Goal: Information Seeking & Learning: Check status

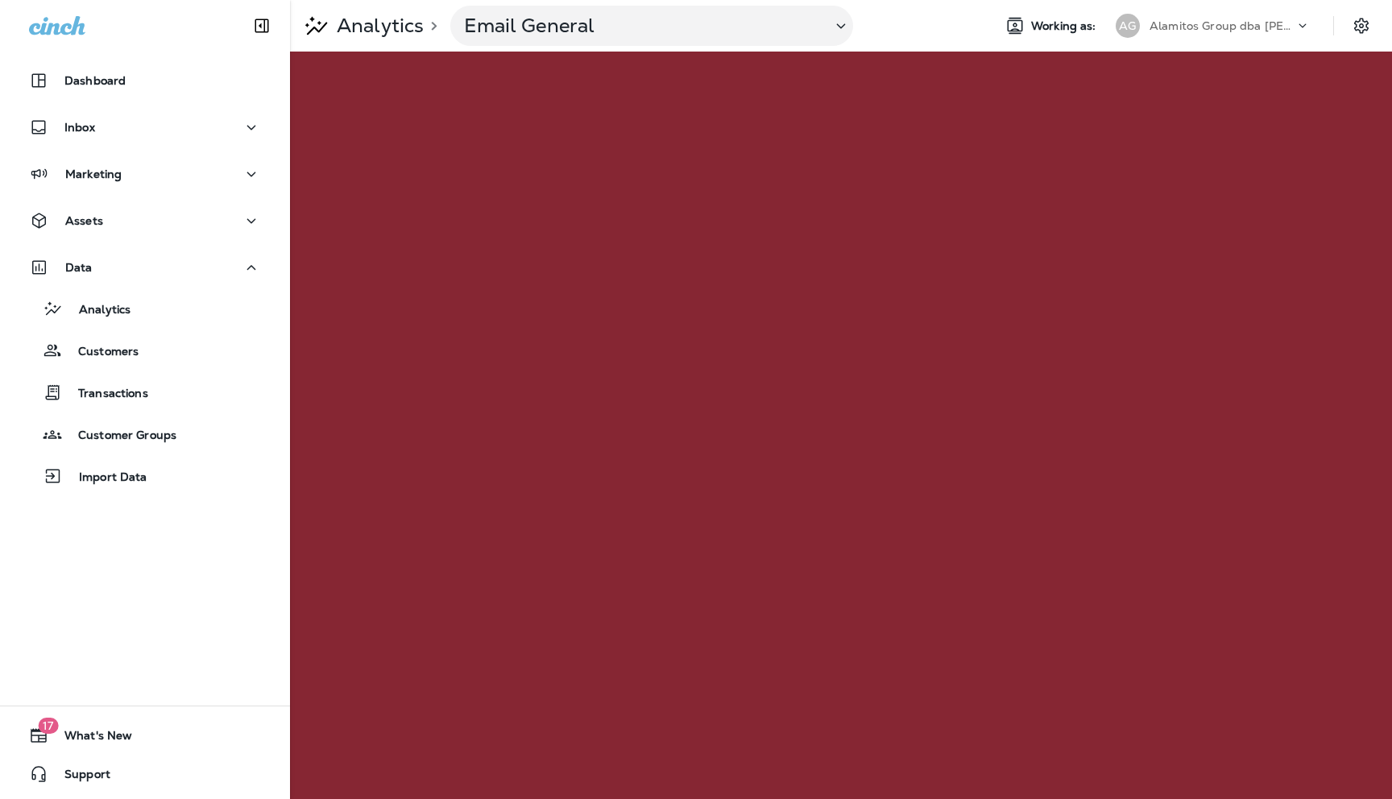
click at [1307, 26] on icon at bounding box center [1303, 26] width 16 height 16
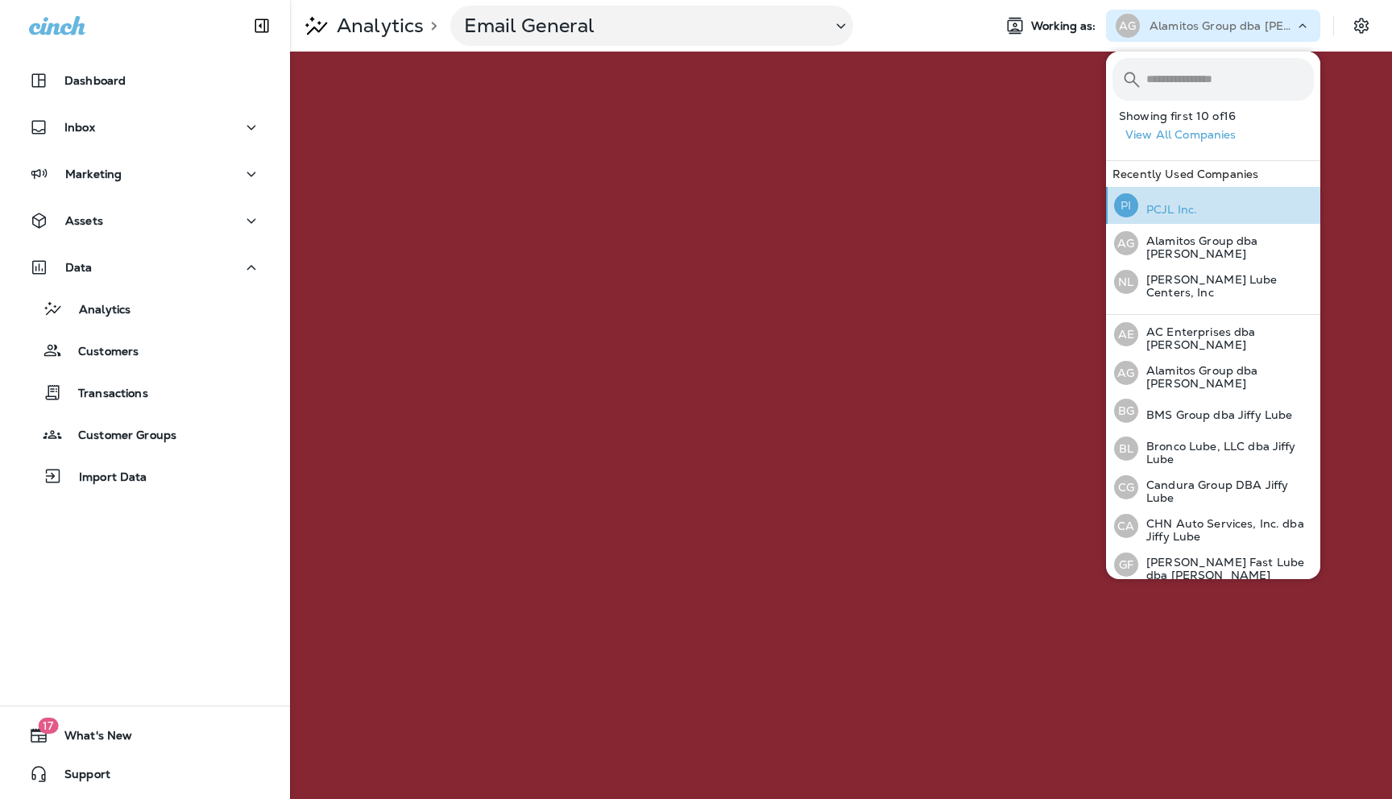
click at [1163, 216] on p "PCJL Inc." at bounding box center [1167, 209] width 59 height 13
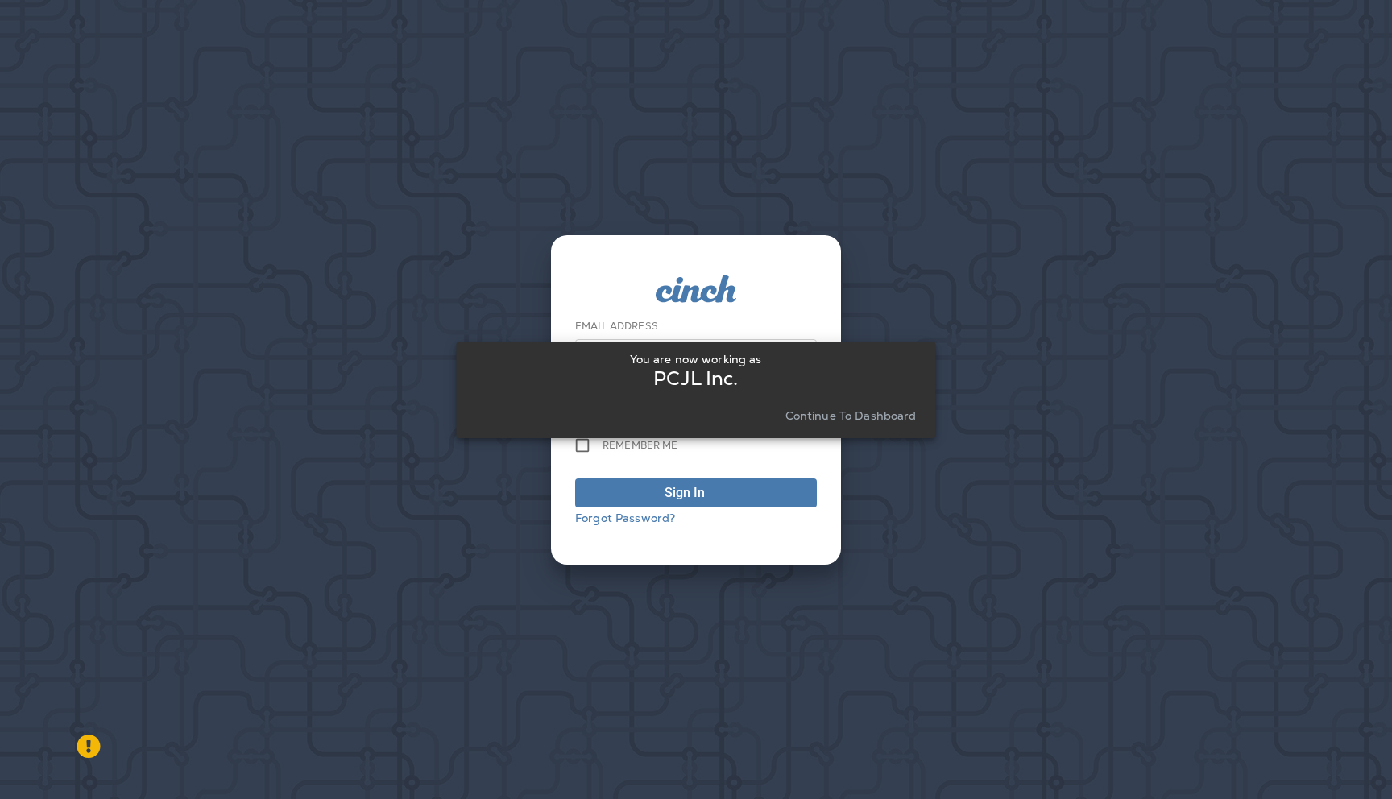
type input "**********"
click at [840, 418] on p "Continue to Dashboard" at bounding box center [851, 415] width 131 height 13
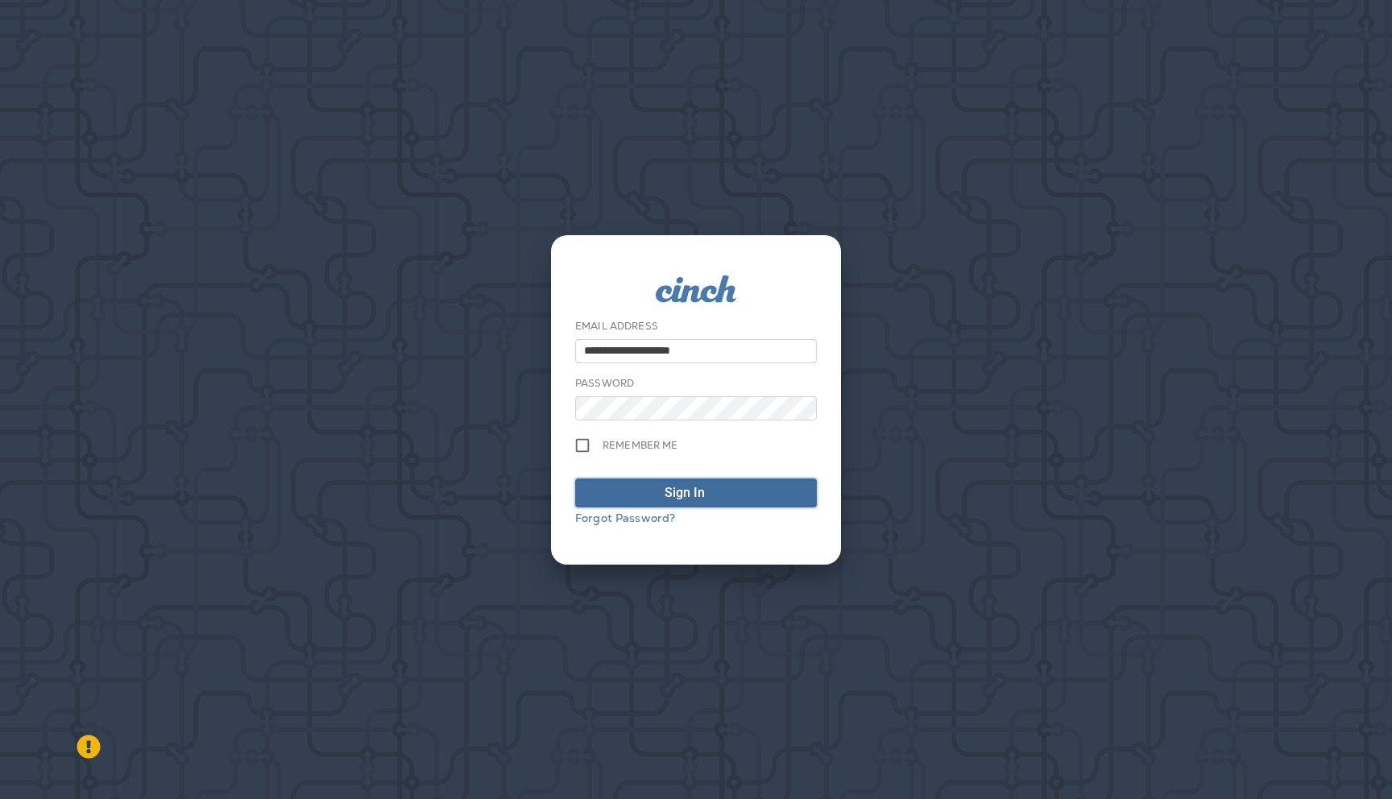
click at [707, 487] on div "Sign In" at bounding box center [696, 492] width 63 height 19
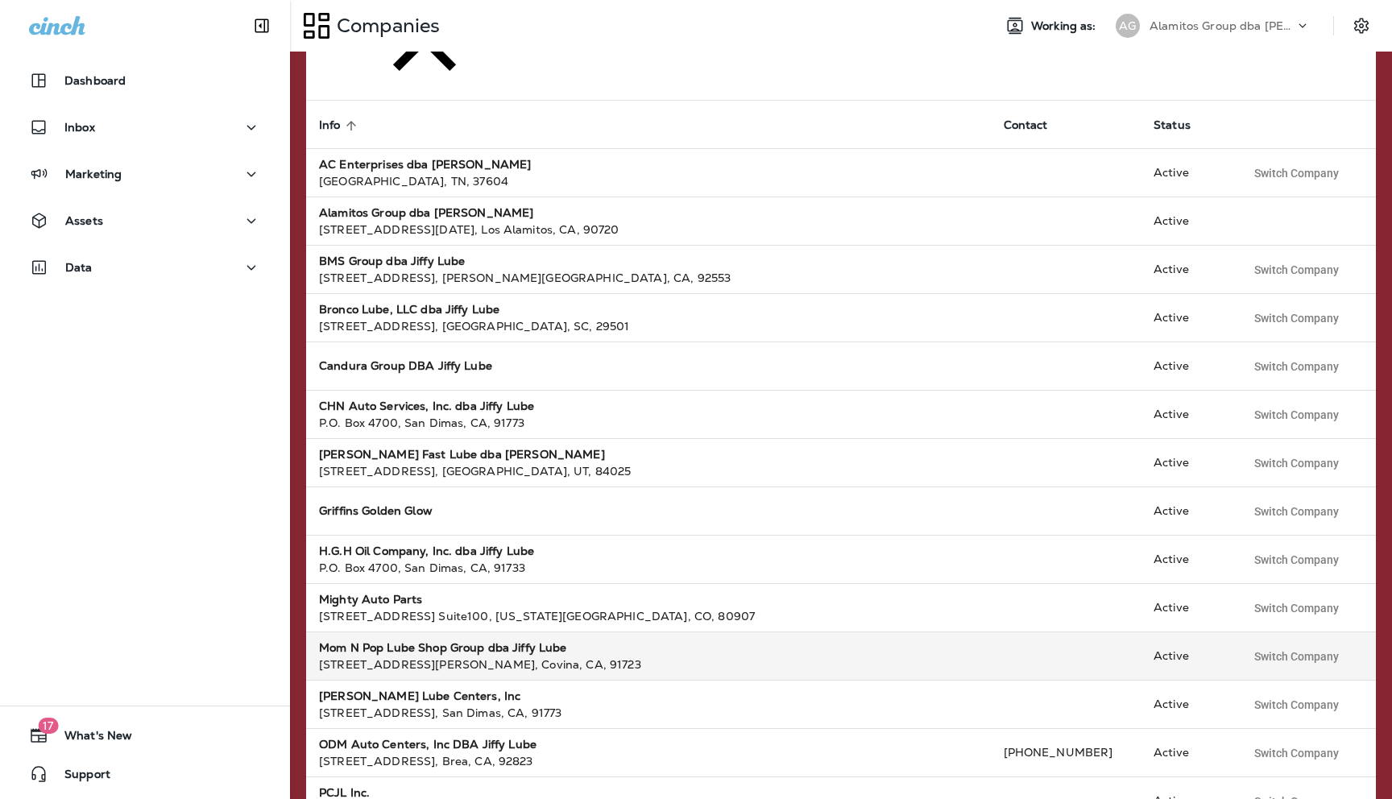
scroll to position [153, 0]
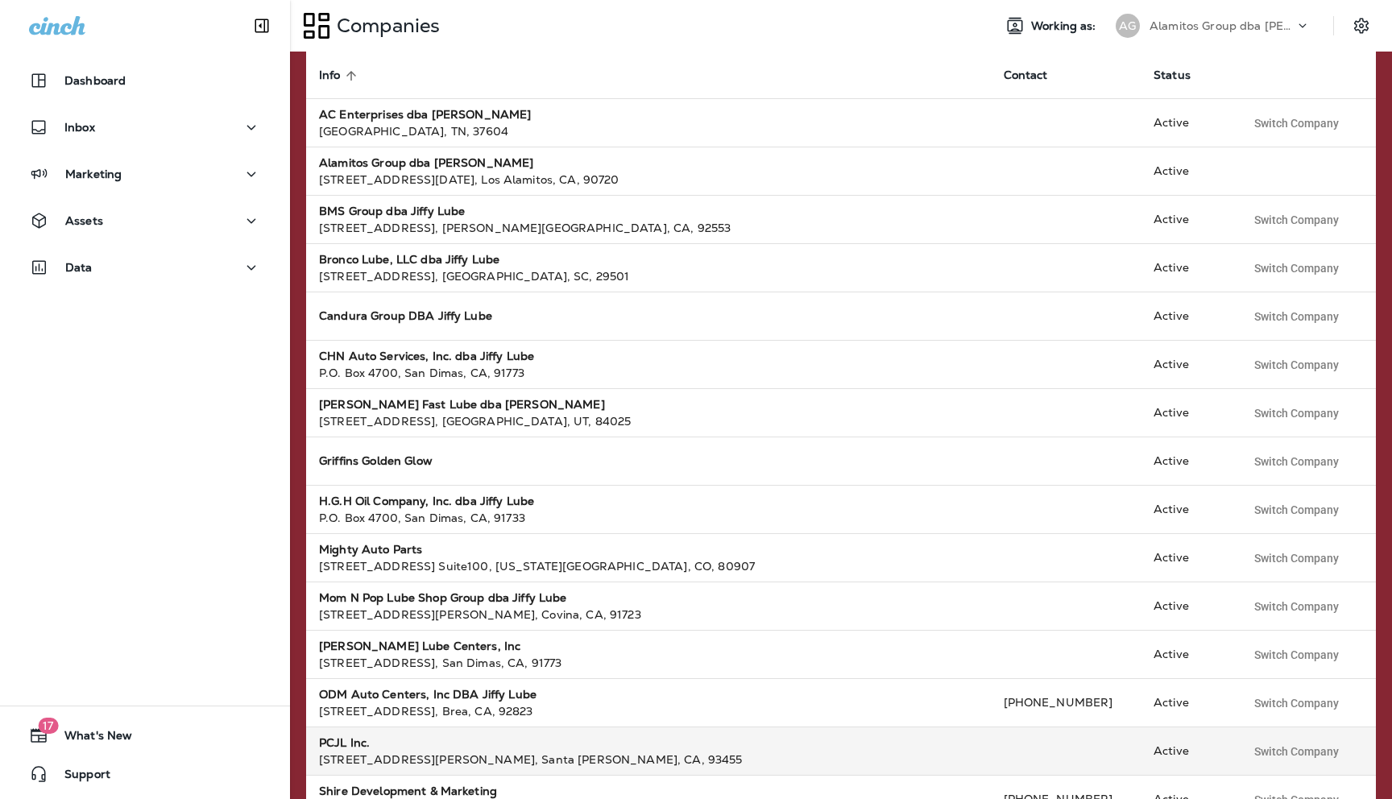
click at [365, 752] on div "[STREET_ADDRESS][PERSON_NAME]" at bounding box center [648, 760] width 659 height 16
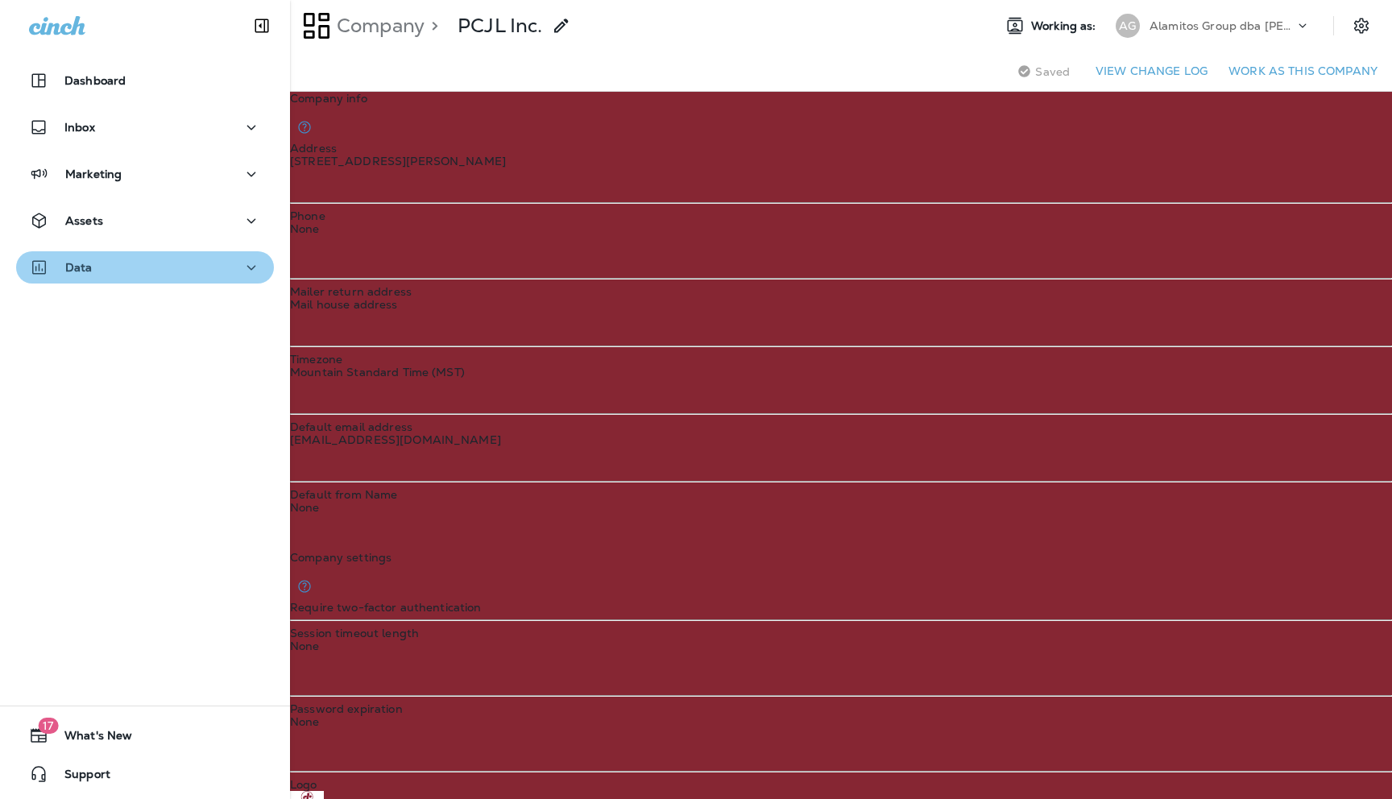
click at [177, 264] on div "Data" at bounding box center [145, 268] width 232 height 20
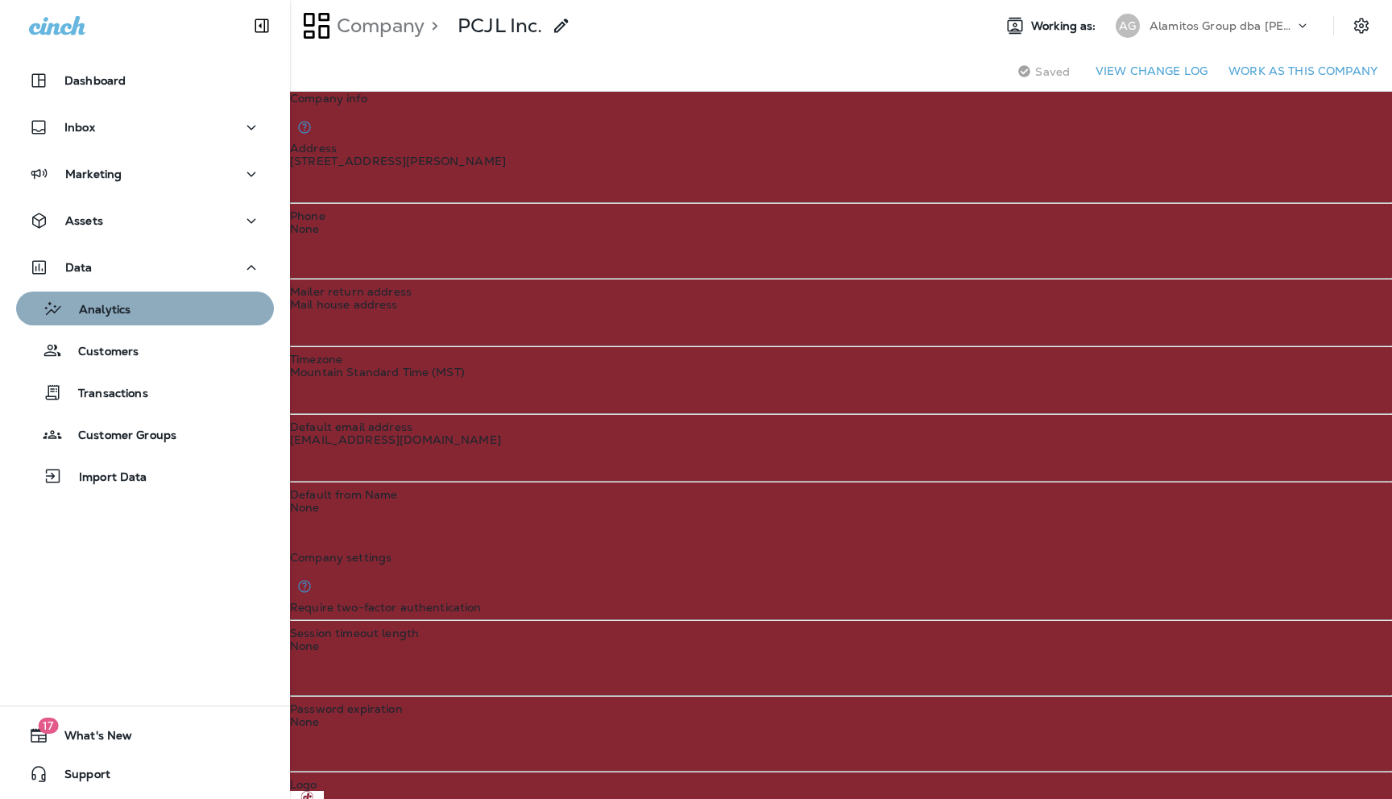
click at [126, 308] on p "Analytics" at bounding box center [97, 310] width 68 height 15
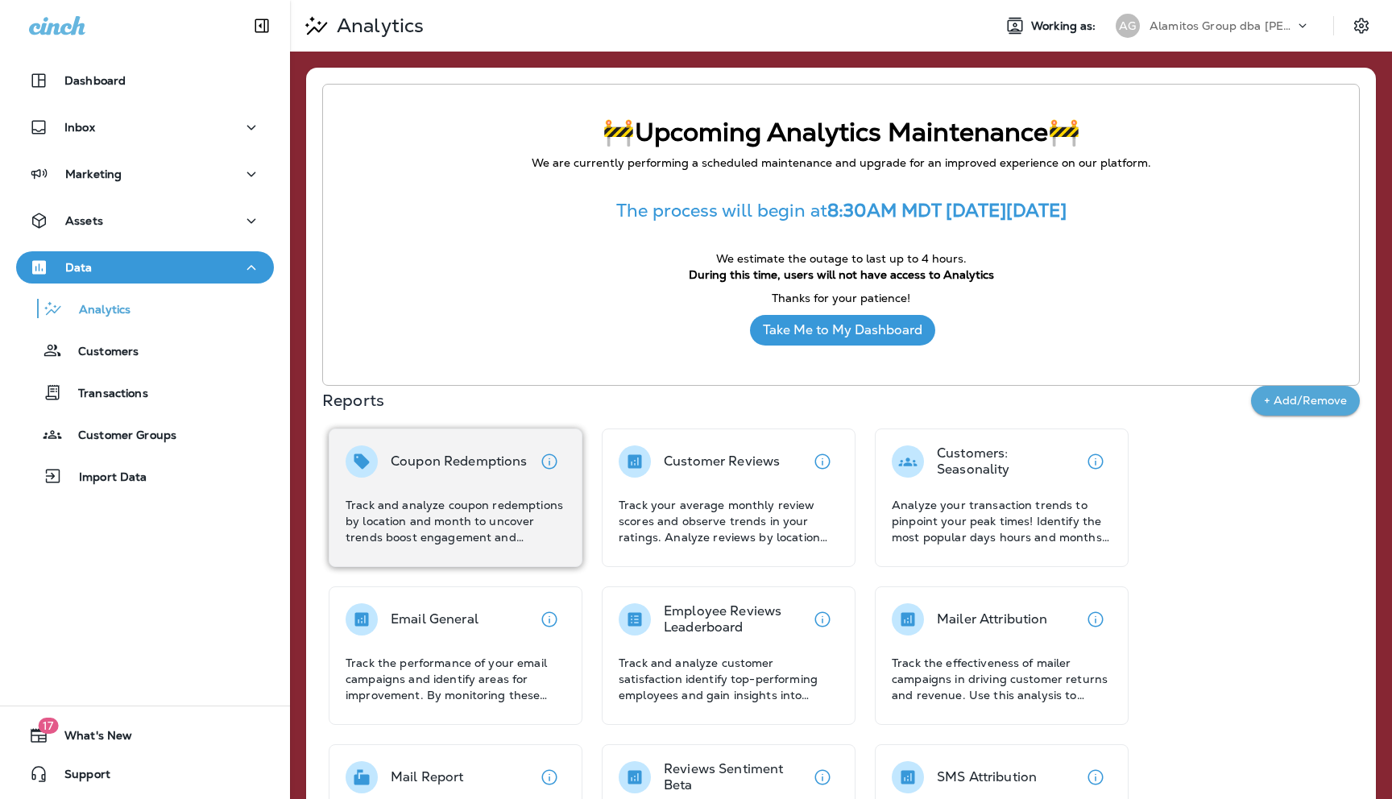
scroll to position [90, 0]
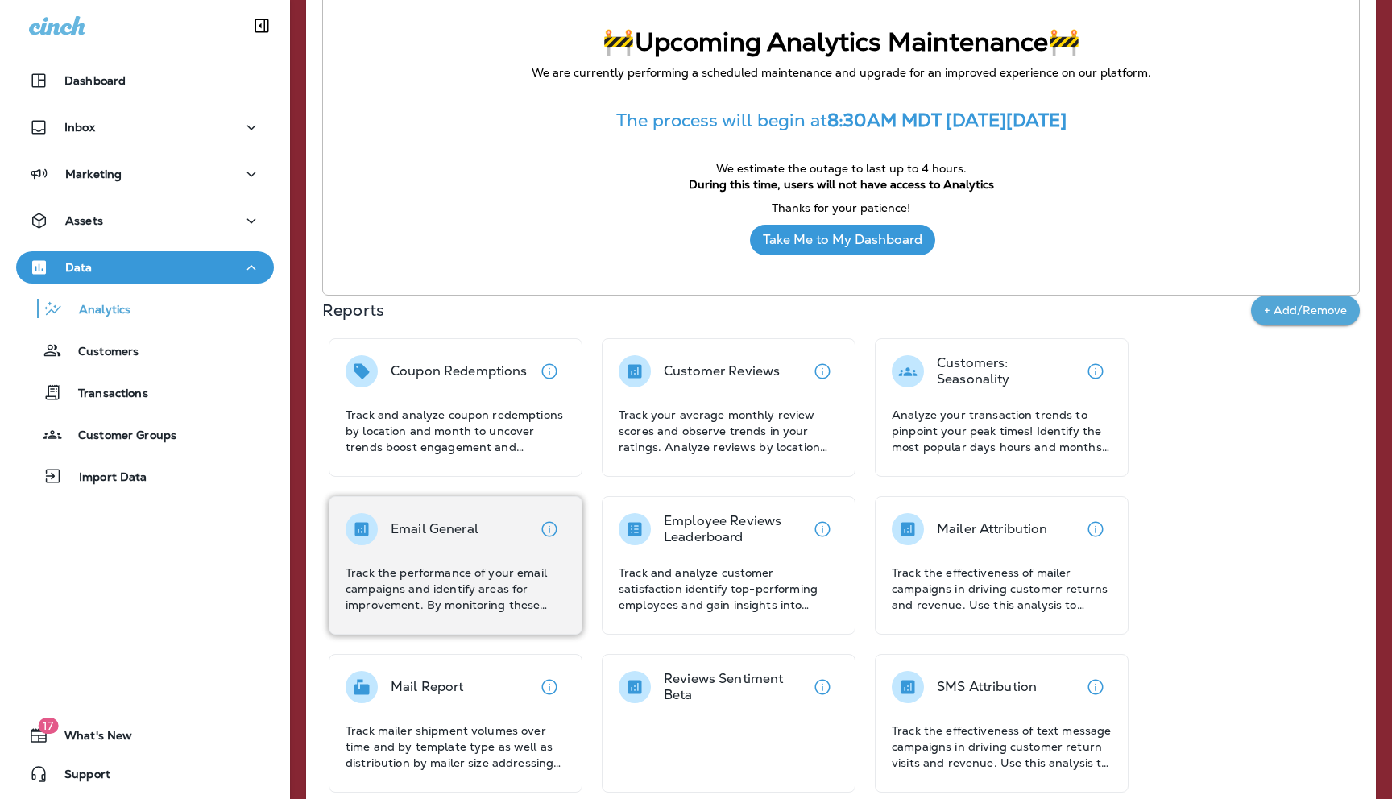
click at [453, 552] on div "Email General Track the performance of your email campaigns and identify areas …" at bounding box center [456, 563] width 220 height 100
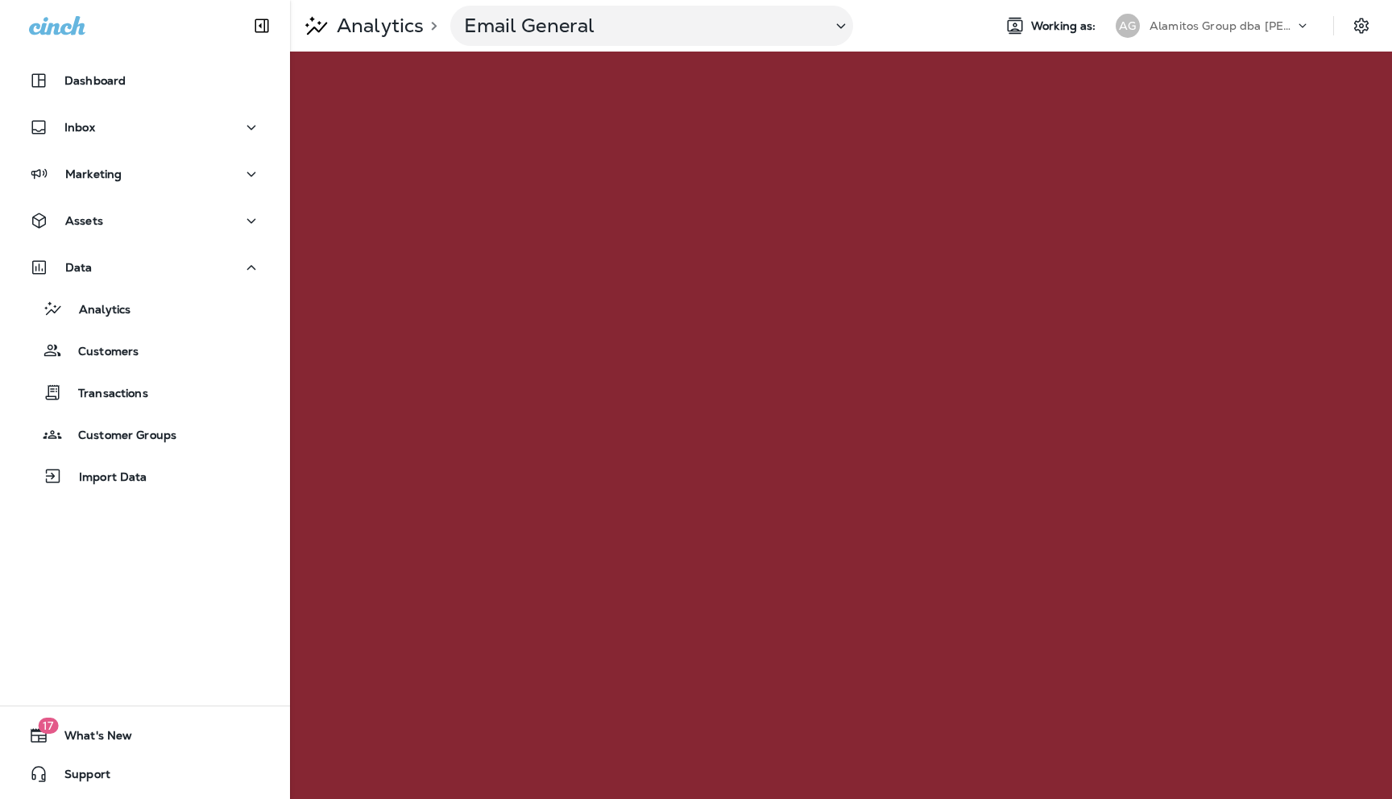
click at [1300, 24] on icon at bounding box center [1303, 26] width 16 height 16
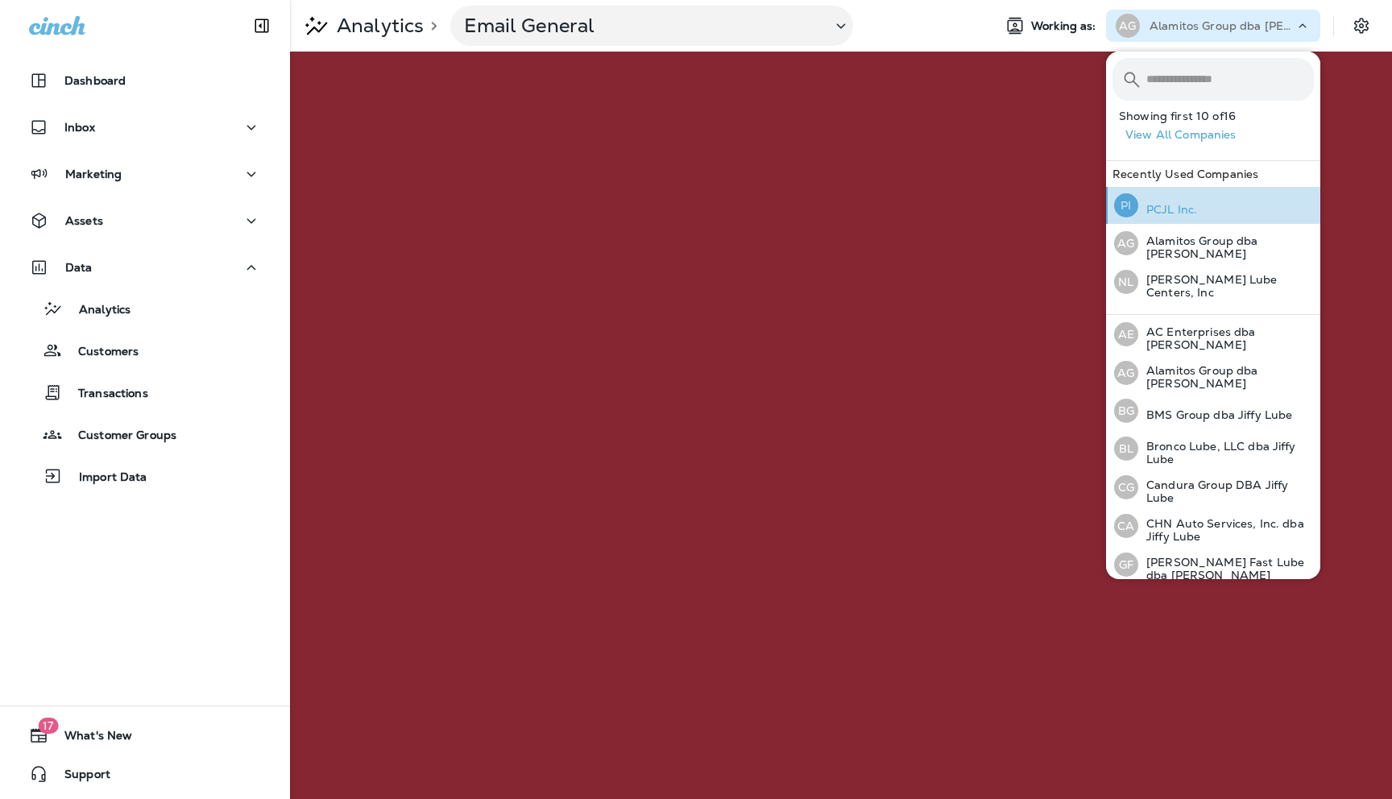
click at [1168, 211] on p "PCJL Inc." at bounding box center [1167, 209] width 59 height 13
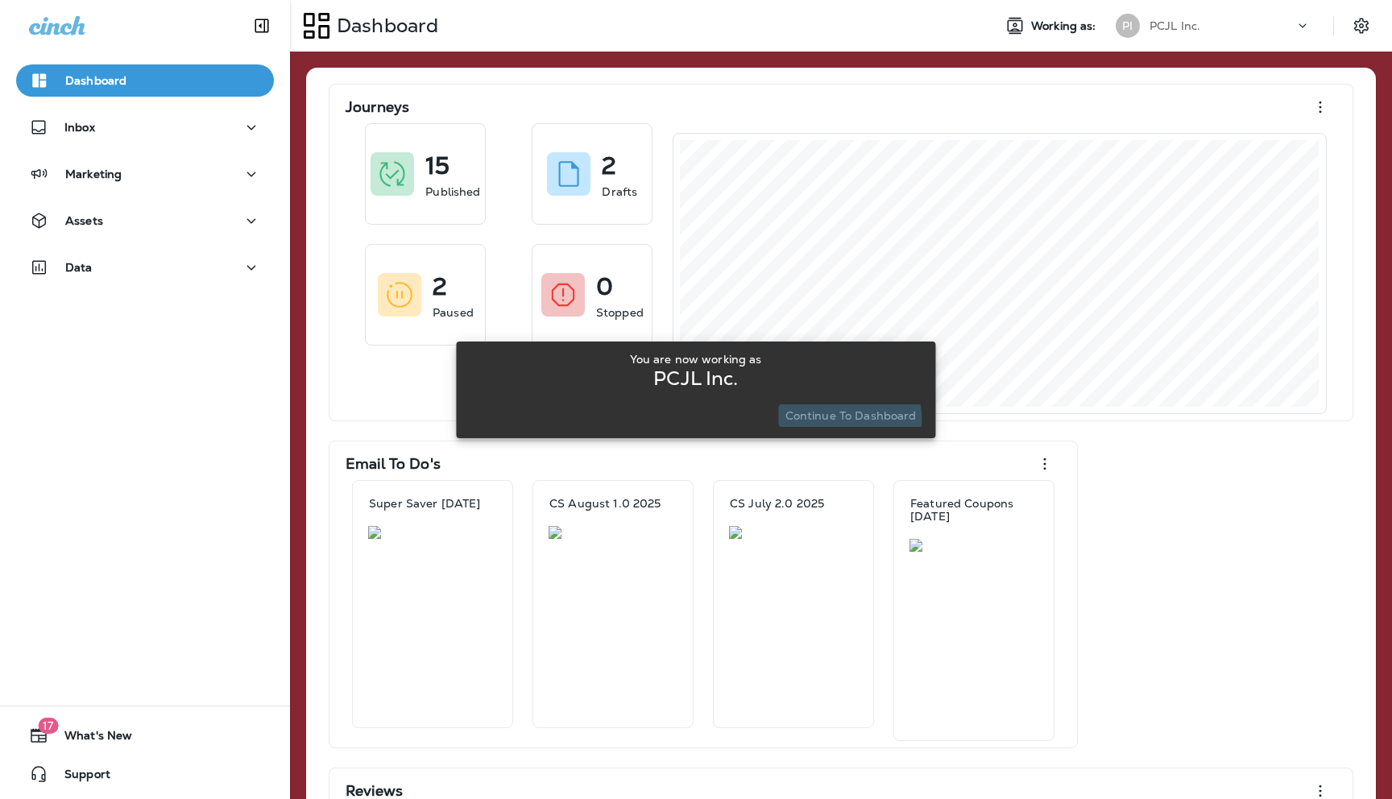
click at [828, 421] on p "Continue to Dashboard" at bounding box center [851, 415] width 131 height 13
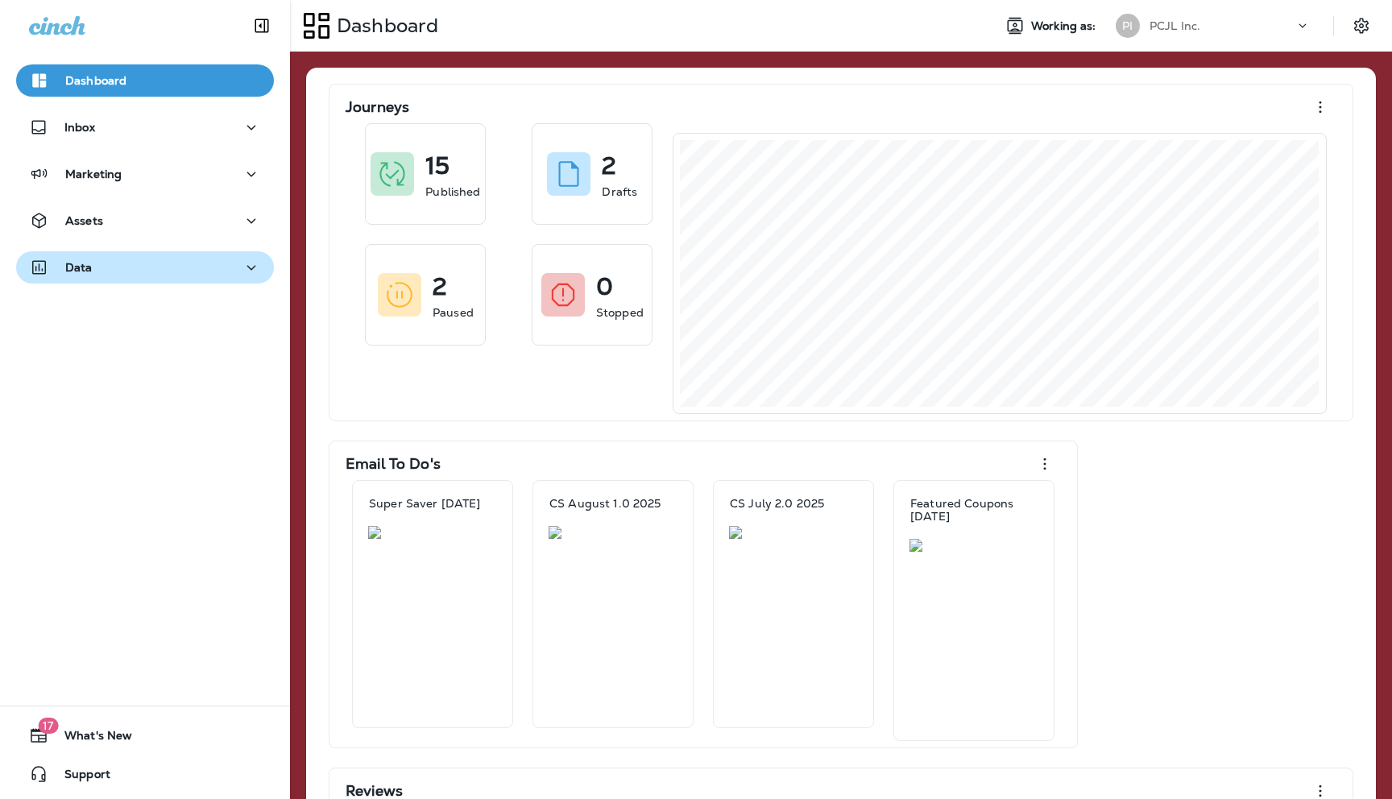
click at [250, 264] on icon "button" at bounding box center [251, 268] width 19 height 20
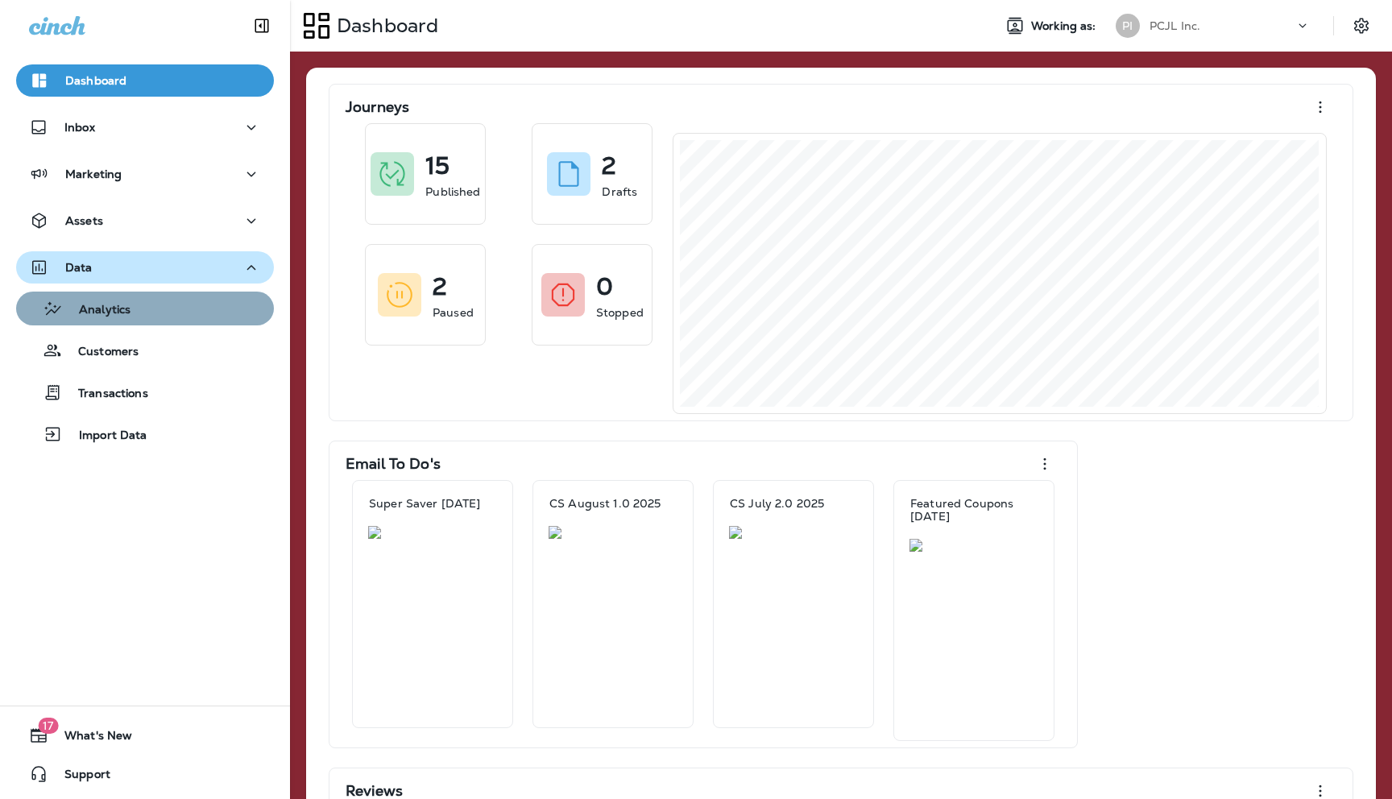
click at [118, 304] on p "Analytics" at bounding box center [97, 310] width 68 height 15
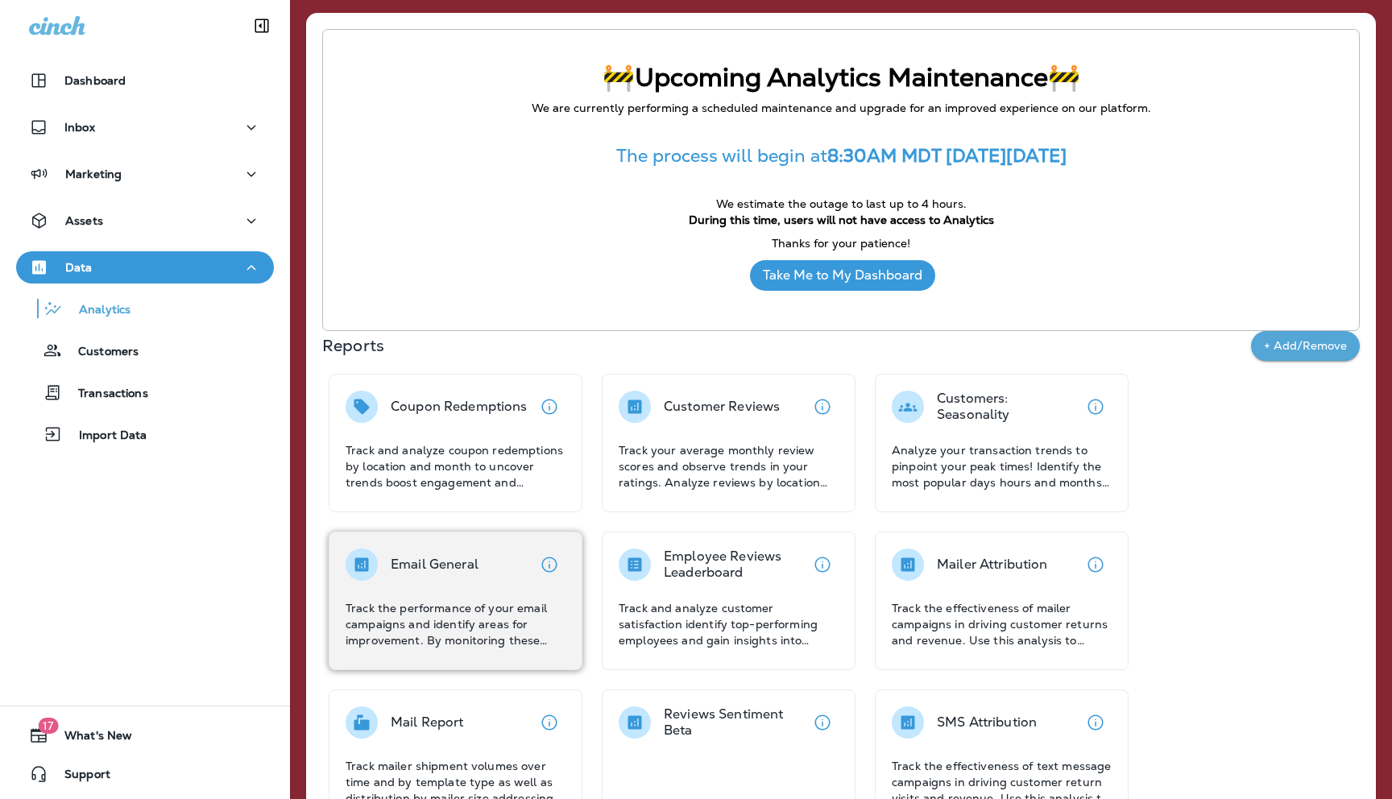
scroll to position [82, 0]
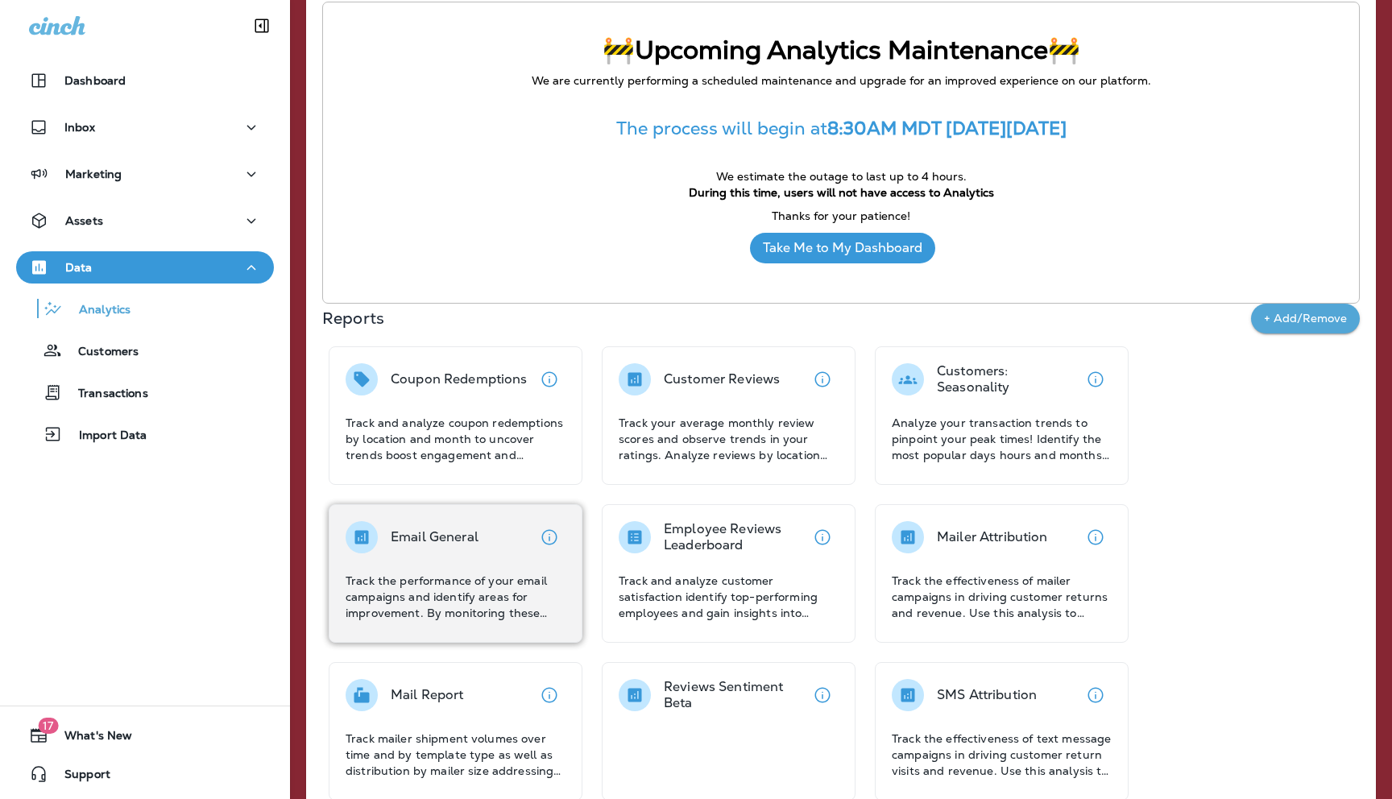
click at [429, 577] on p "Track the performance of your email campaigns and identify areas for improvemen…" at bounding box center [456, 597] width 220 height 48
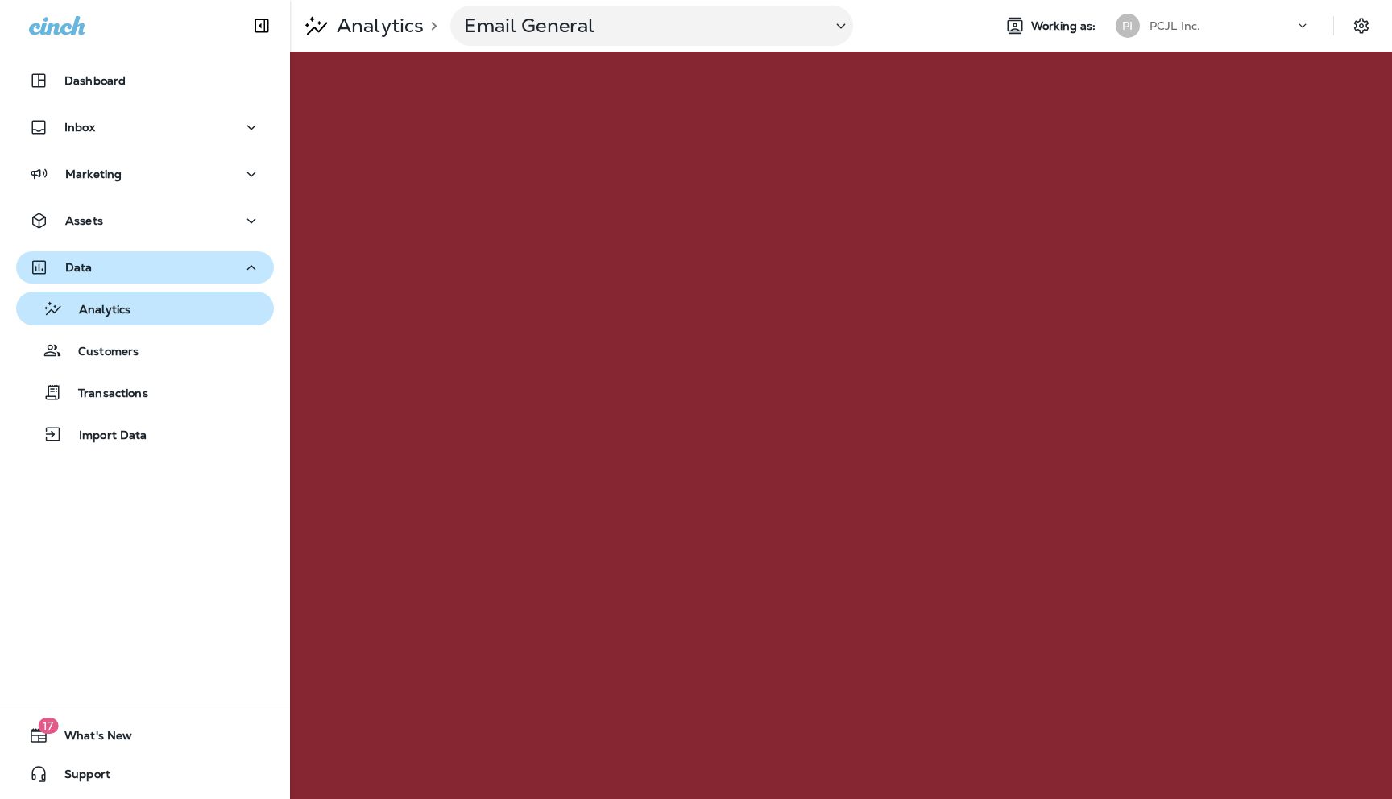
click at [156, 307] on div "Analytics" at bounding box center [145, 308] width 245 height 24
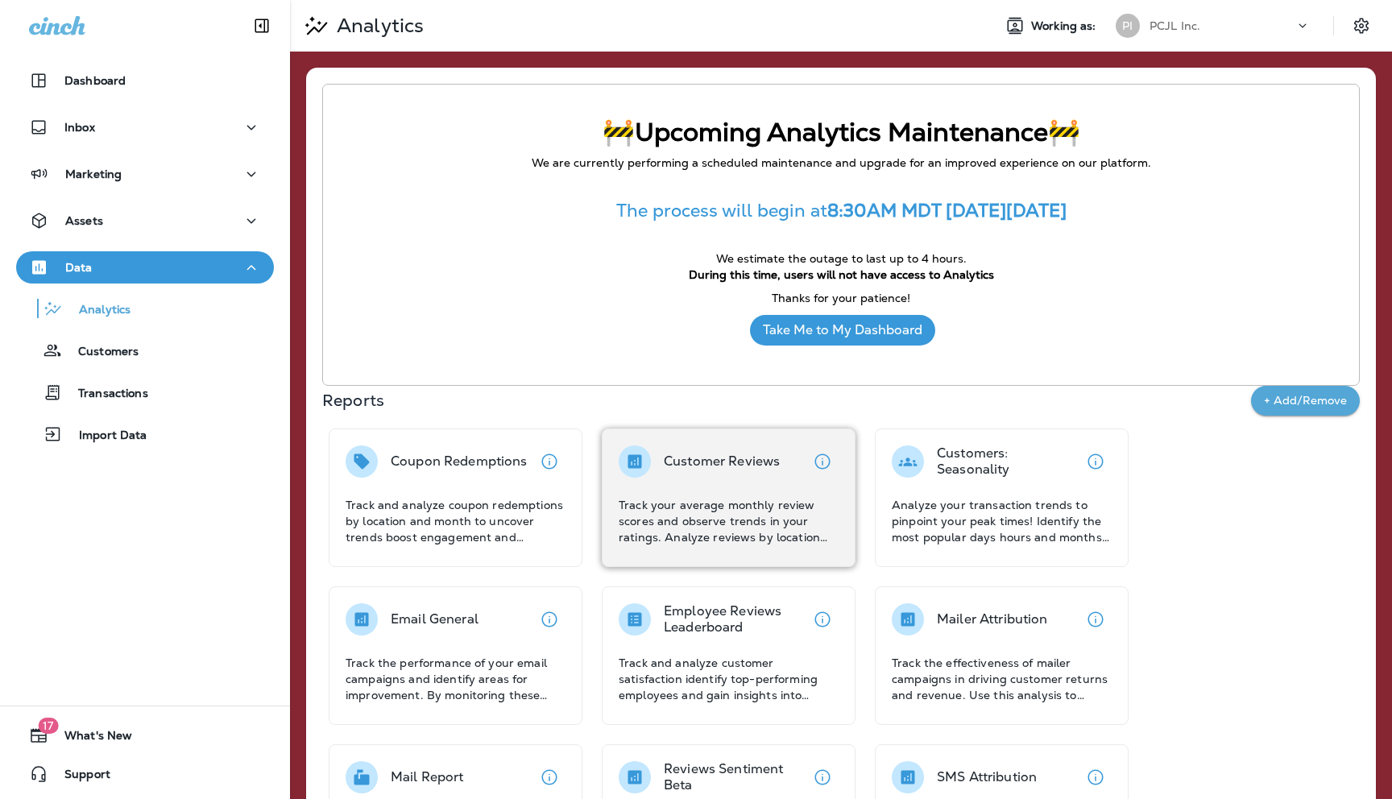
click at [707, 481] on div "Customer Reviews Track your average monthly review scores and observe trends in…" at bounding box center [729, 496] width 220 height 100
